Goal: Information Seeking & Learning: Find specific fact

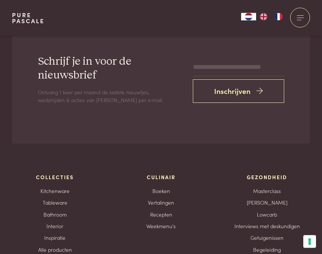
scroll to position [2523, 0]
click at [165, 211] on link "Recepten" at bounding box center [161, 215] width 22 height 8
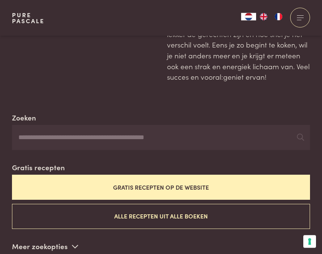
click at [92, 139] on input "Zoeken" at bounding box center [161, 138] width 298 height 25
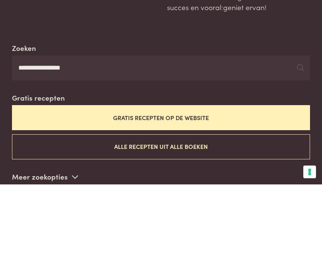
type input "**********"
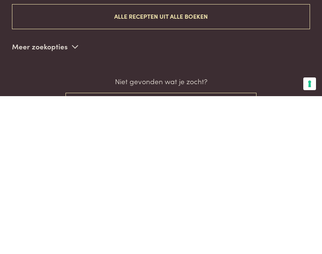
scroll to position [116, 0]
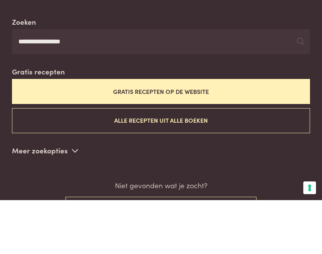
click at [300, 92] on icon at bounding box center [300, 95] width 7 height 7
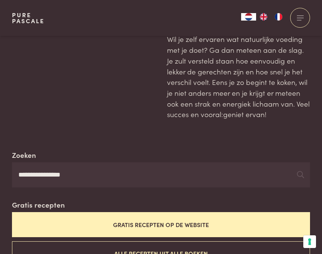
scroll to position [0, 0]
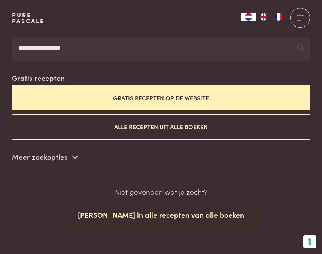
click at [201, 125] on button "Alle recepten uit alle boeken" at bounding box center [161, 127] width 298 height 25
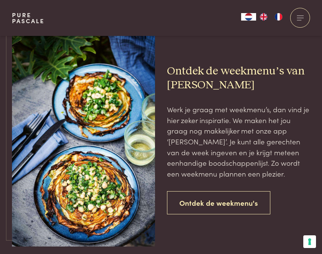
scroll to position [400, 0]
